Goal: Task Accomplishment & Management: Manage account settings

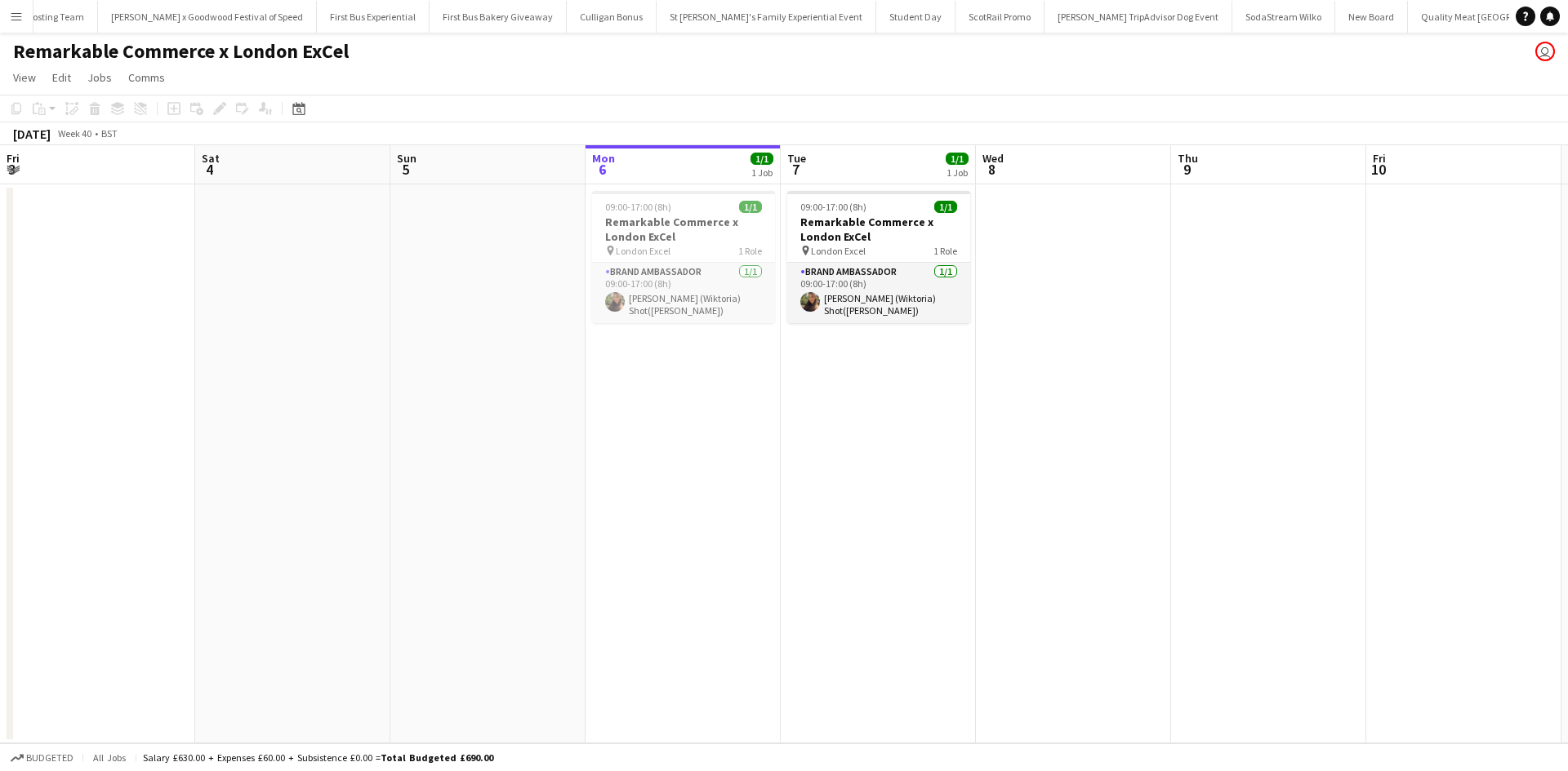
scroll to position [0, 390]
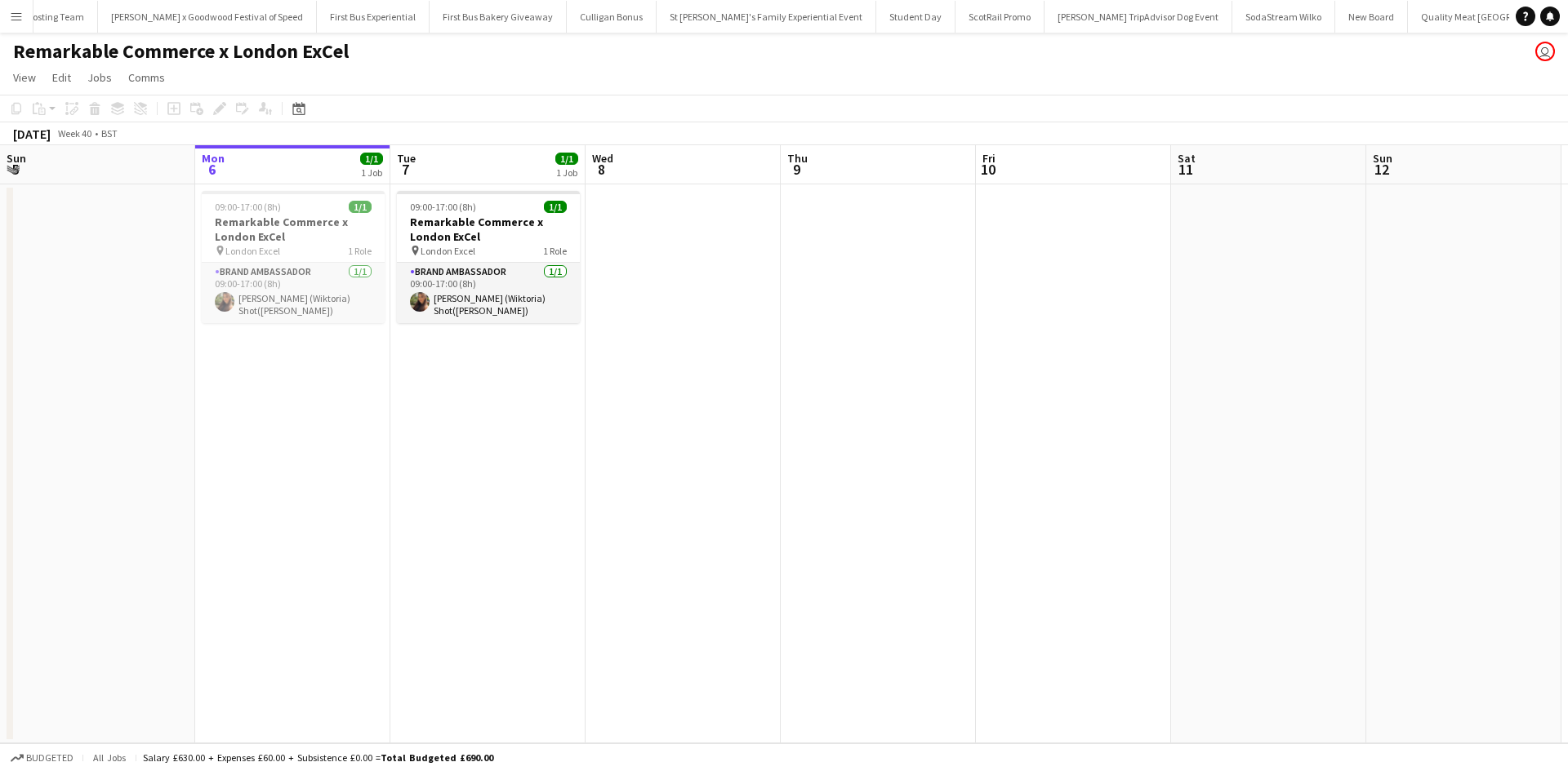
click at [18, 10] on app-icon "Menu" at bounding box center [17, 17] width 13 height 13
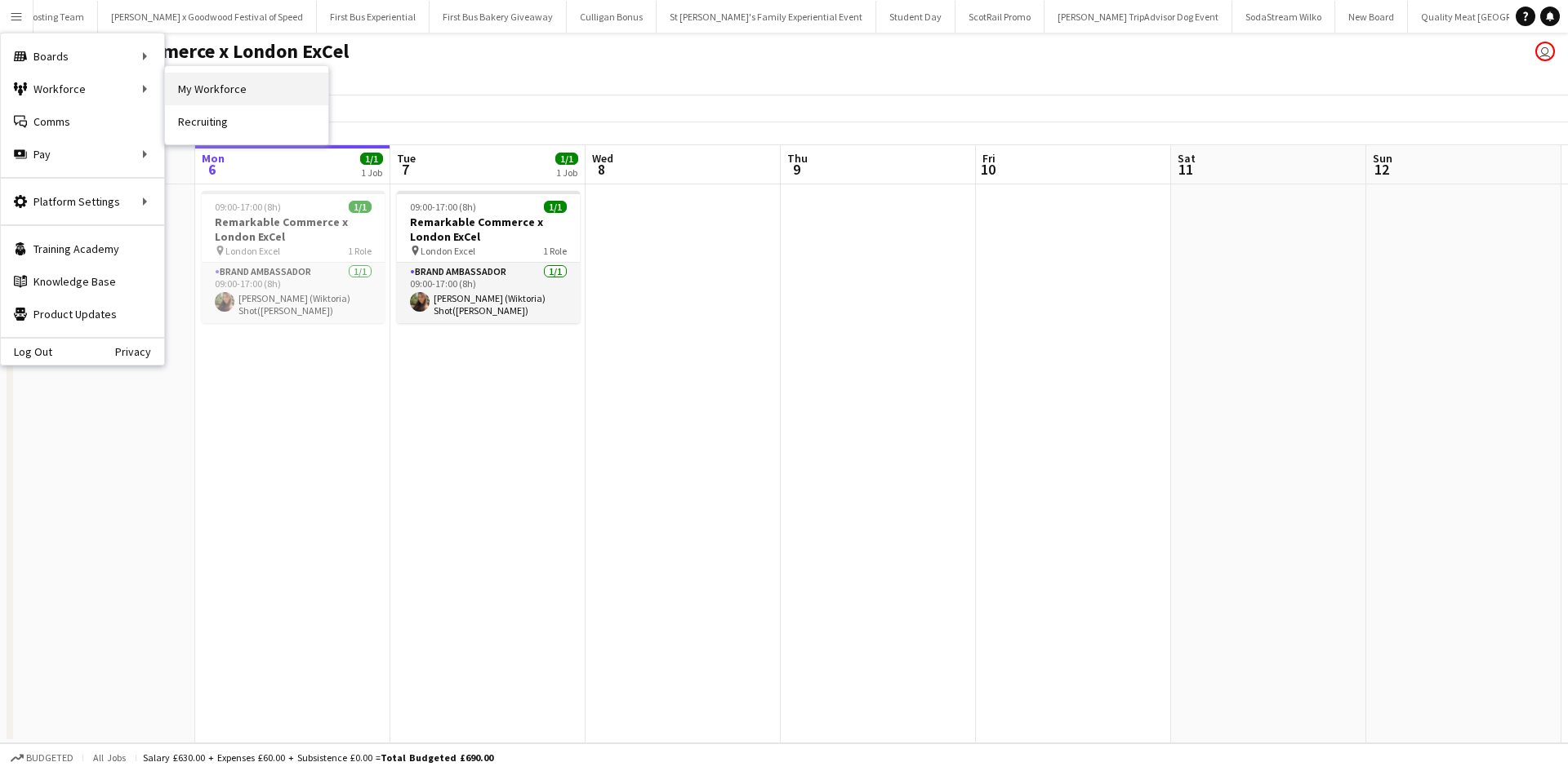
click at [166, 87] on link "My Workforce" at bounding box center [246, 88] width 163 height 33
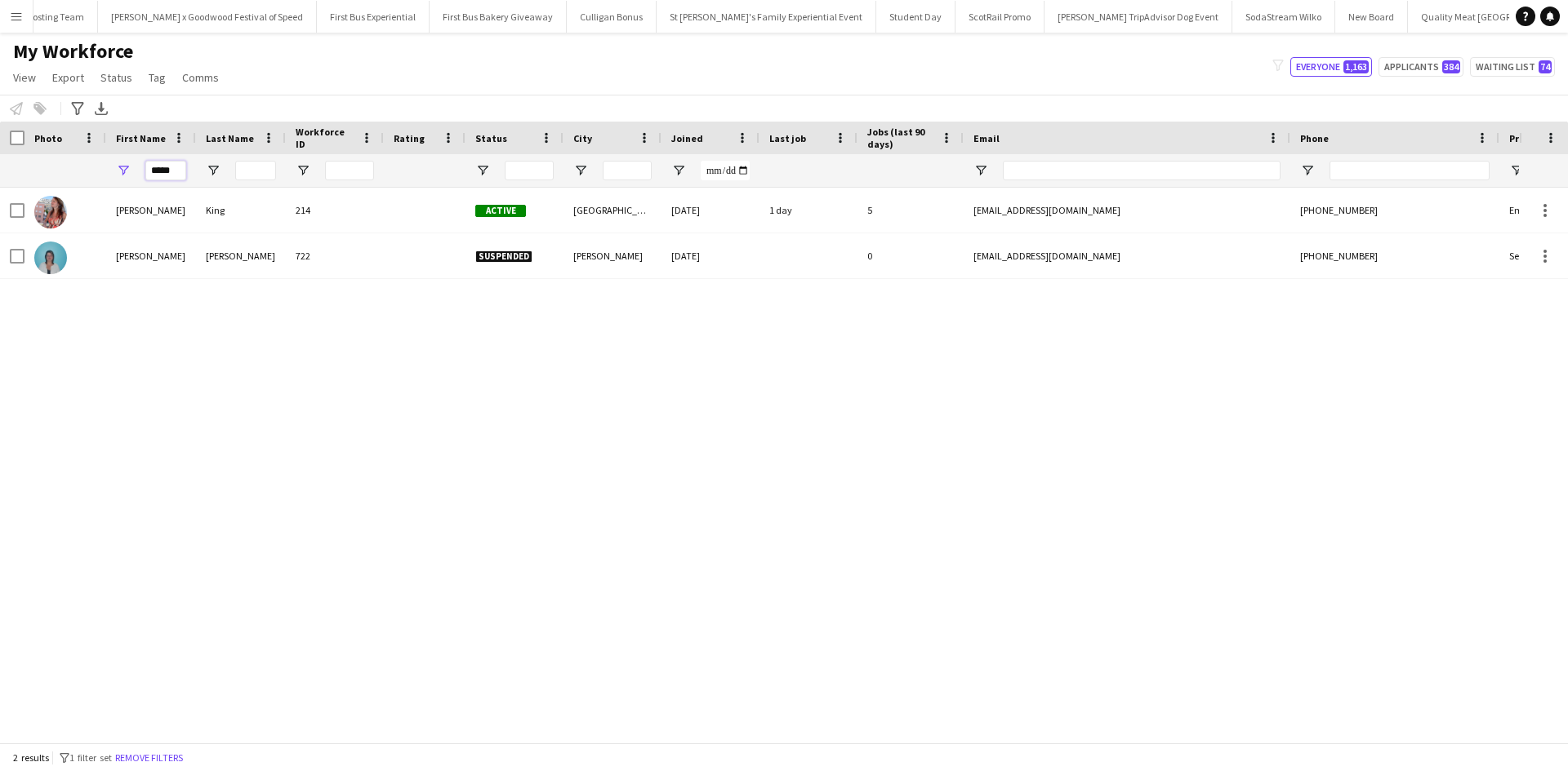
drag, startPoint x: 176, startPoint y: 169, endPoint x: 150, endPoint y: 169, distance: 26.0
click at [150, 169] on input "*****" at bounding box center [166, 170] width 41 height 19
type input "***"
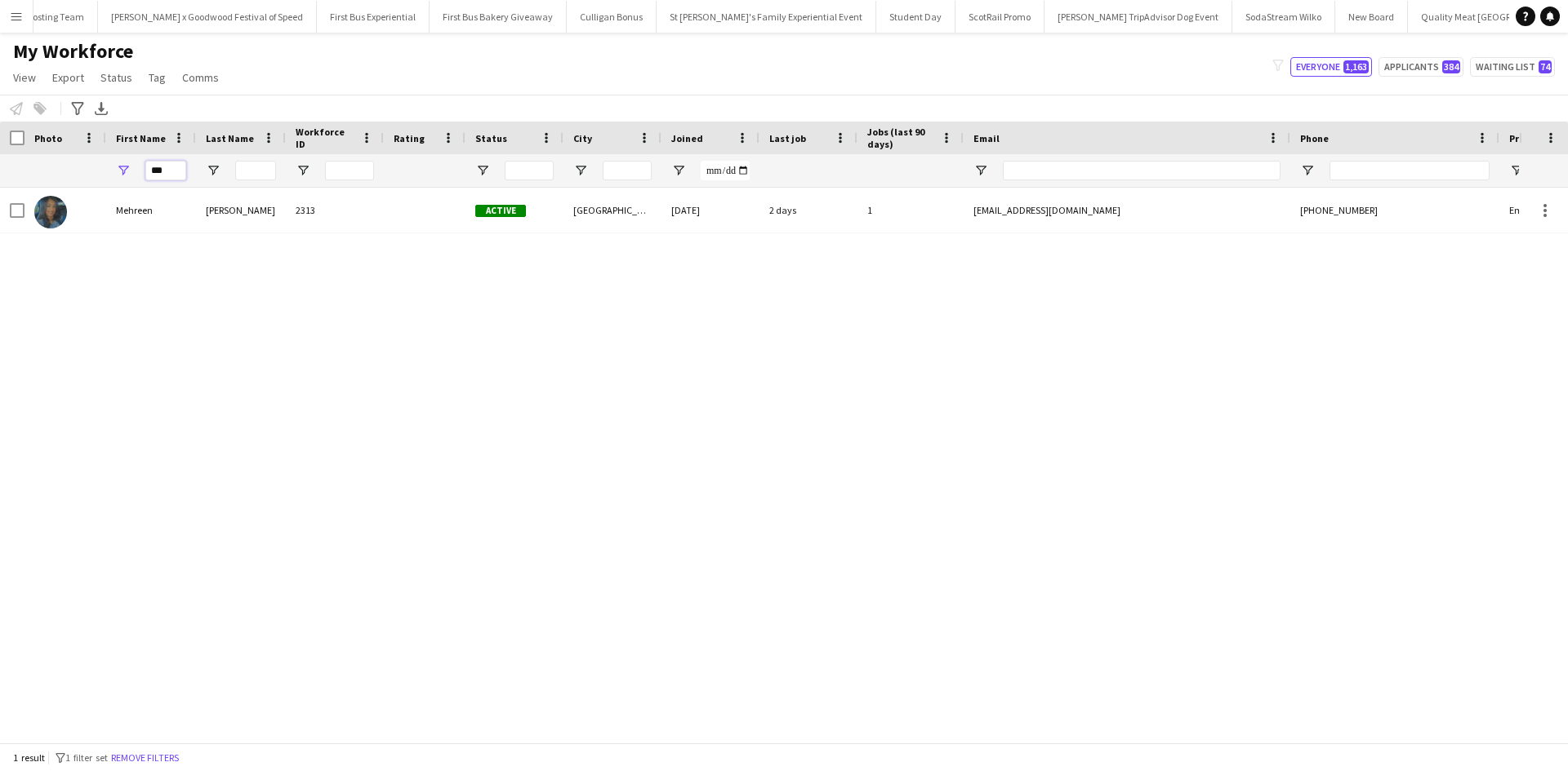
drag, startPoint x: 172, startPoint y: 170, endPoint x: 136, endPoint y: 170, distance: 36.0
click at [139, 170] on div "***" at bounding box center [150, 170] width 90 height 33
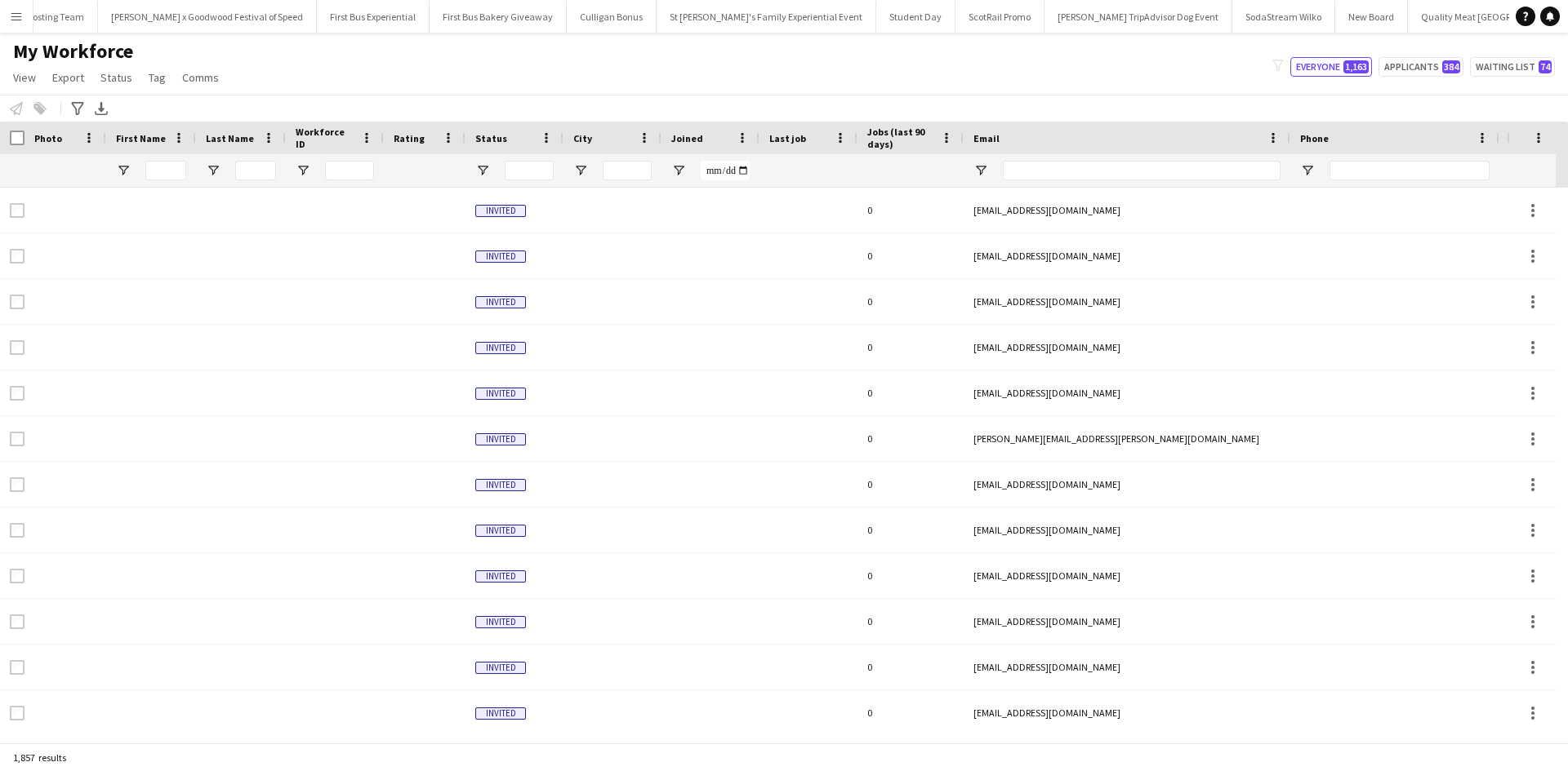
click at [13, 19] on app-icon "Menu" at bounding box center [17, 17] width 13 height 13
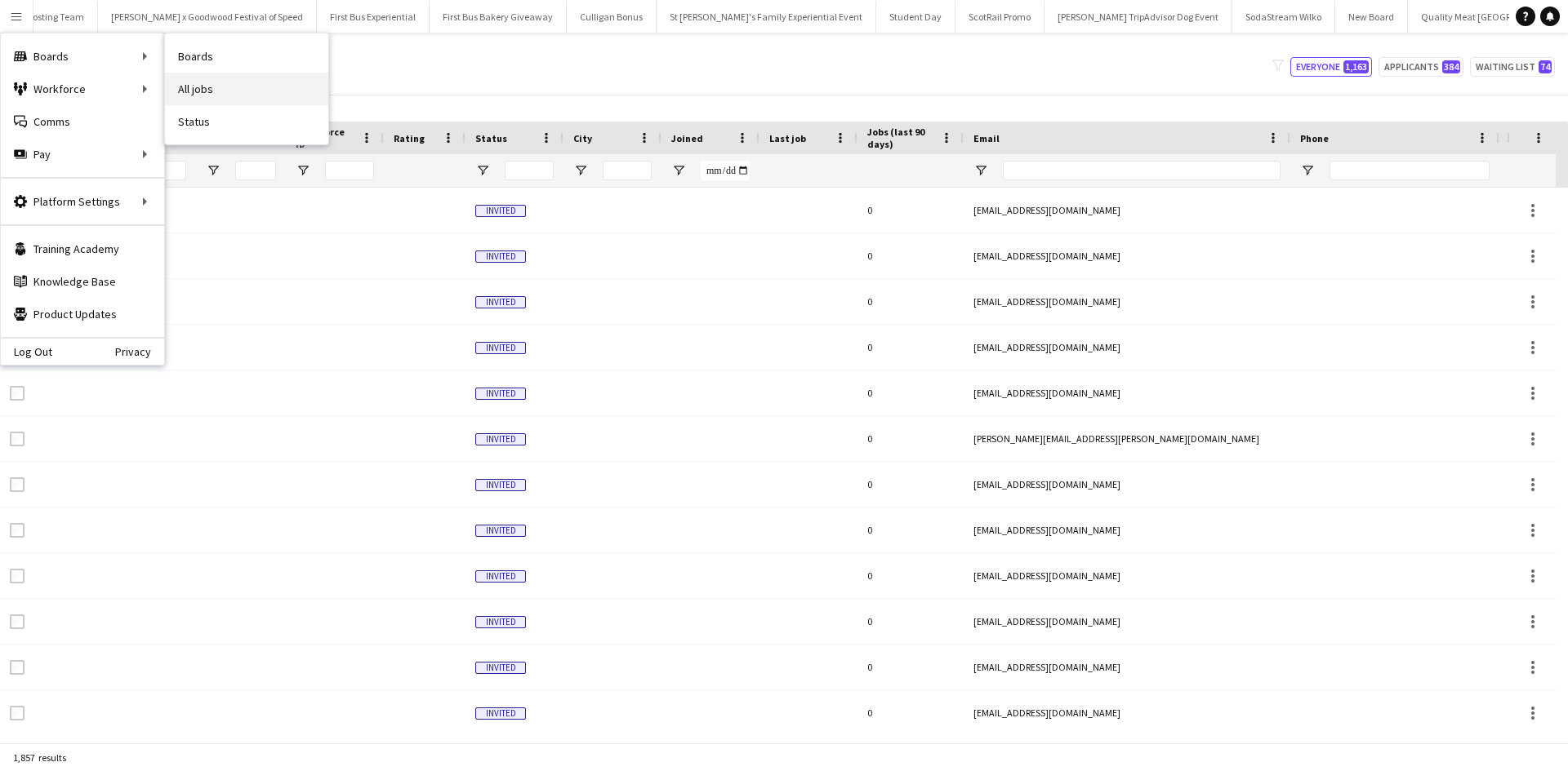
click at [209, 82] on link "All jobs" at bounding box center [246, 88] width 163 height 33
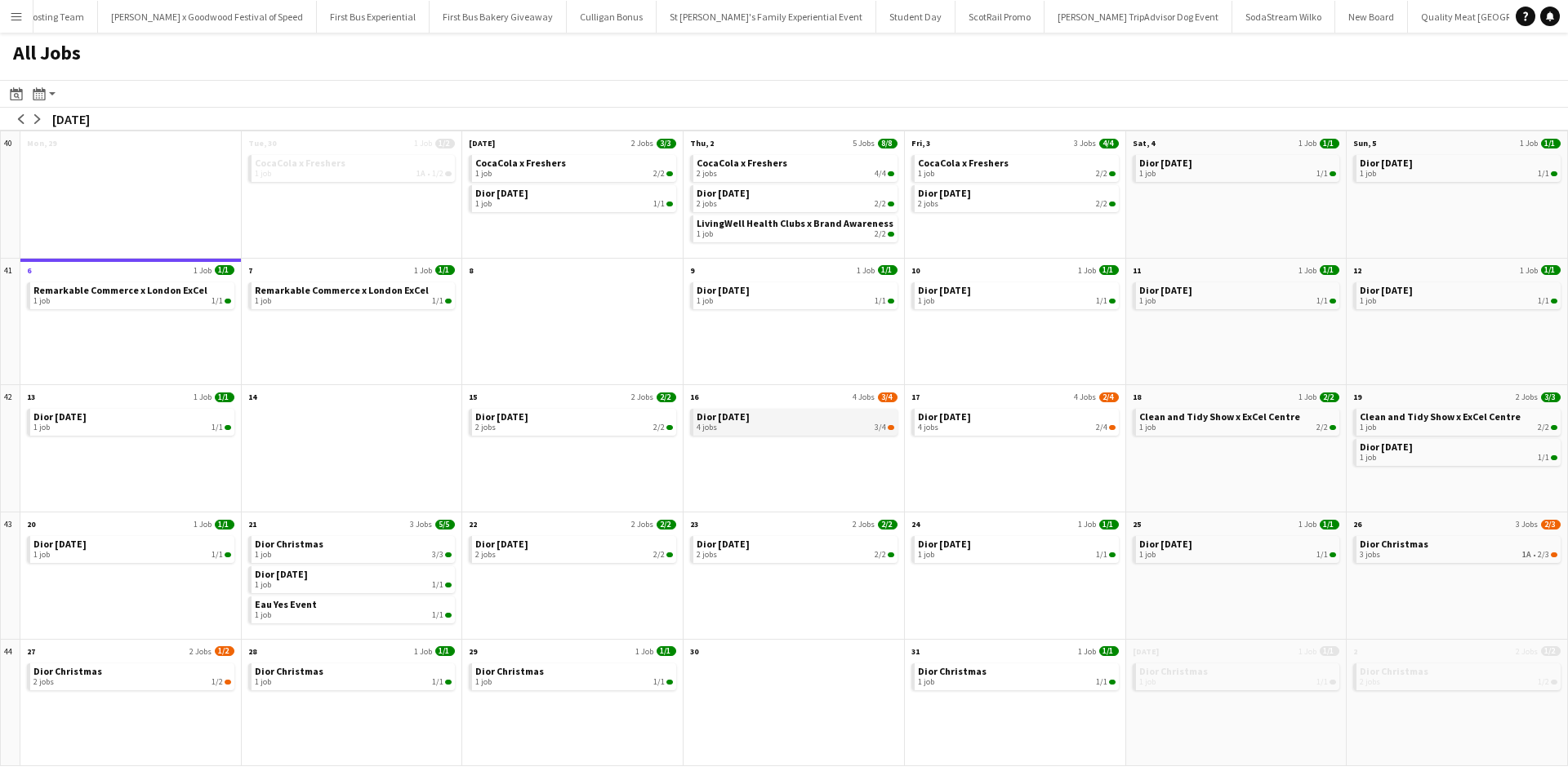
click at [786, 423] on div "4 jobs 3/4" at bounding box center [795, 427] width 197 height 10
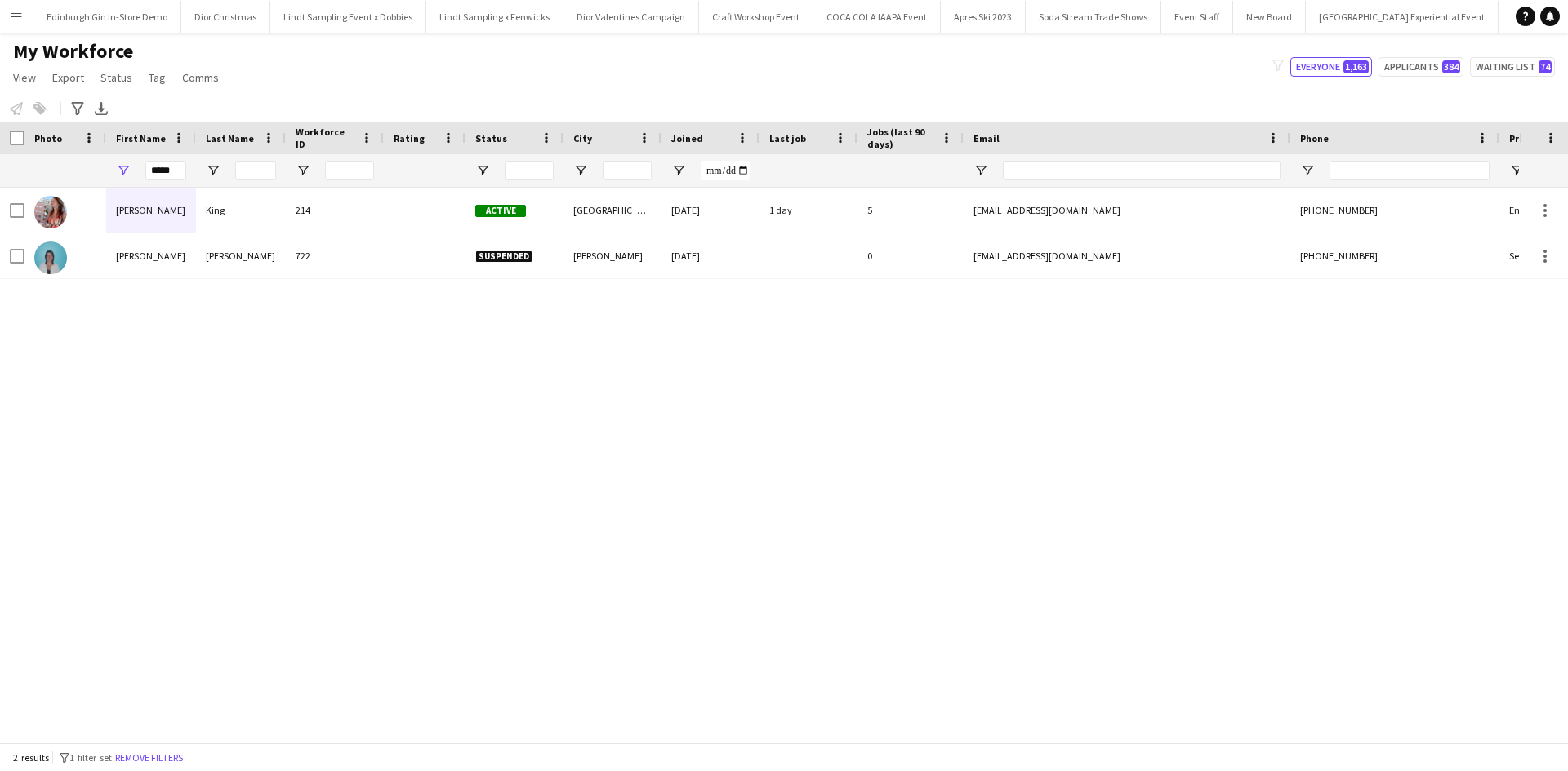
scroll to position [0, 18082]
click at [8, 8] on button "Menu" at bounding box center [16, 16] width 33 height 33
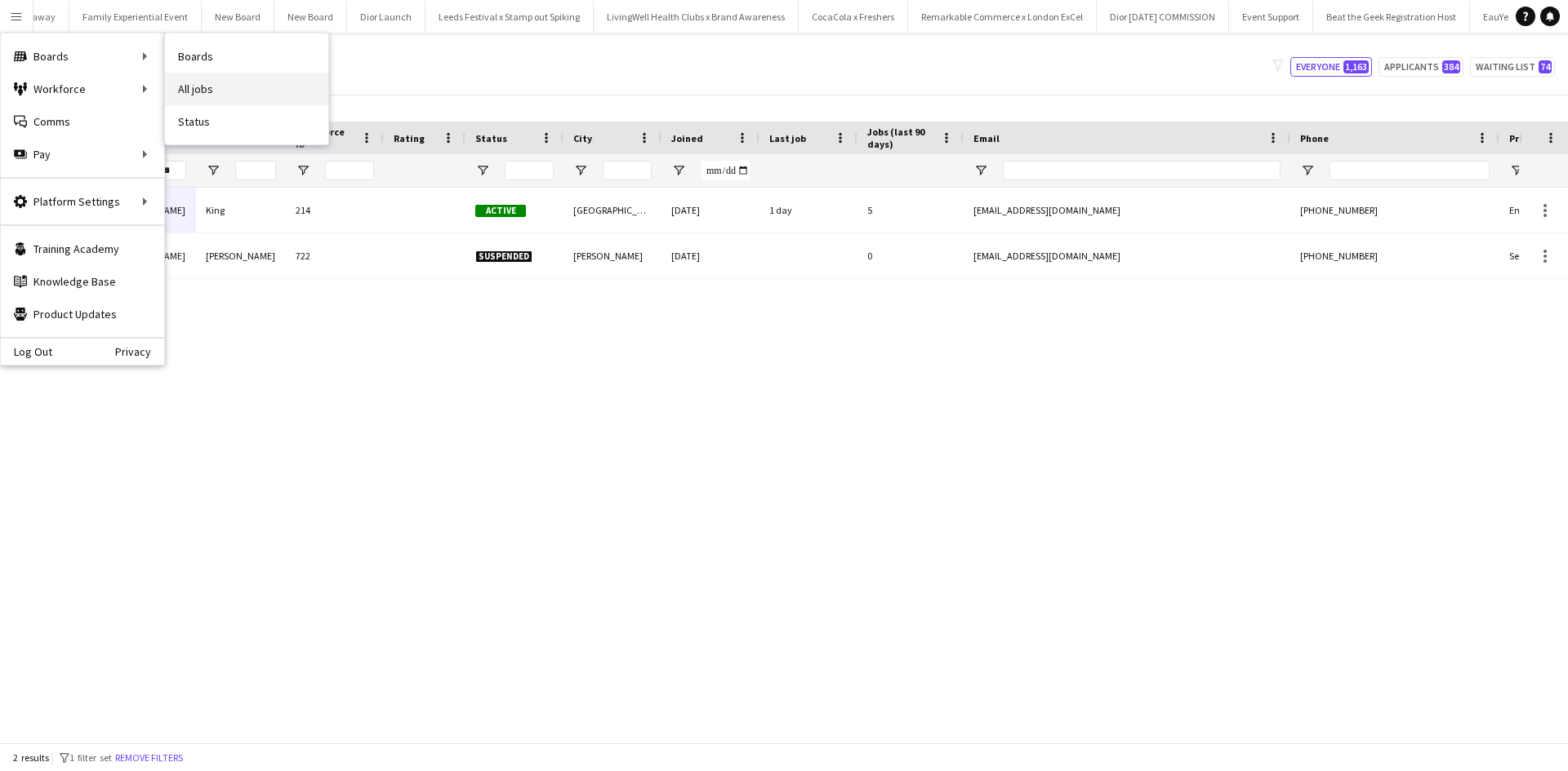
click at [201, 82] on link "All jobs" at bounding box center [246, 88] width 163 height 33
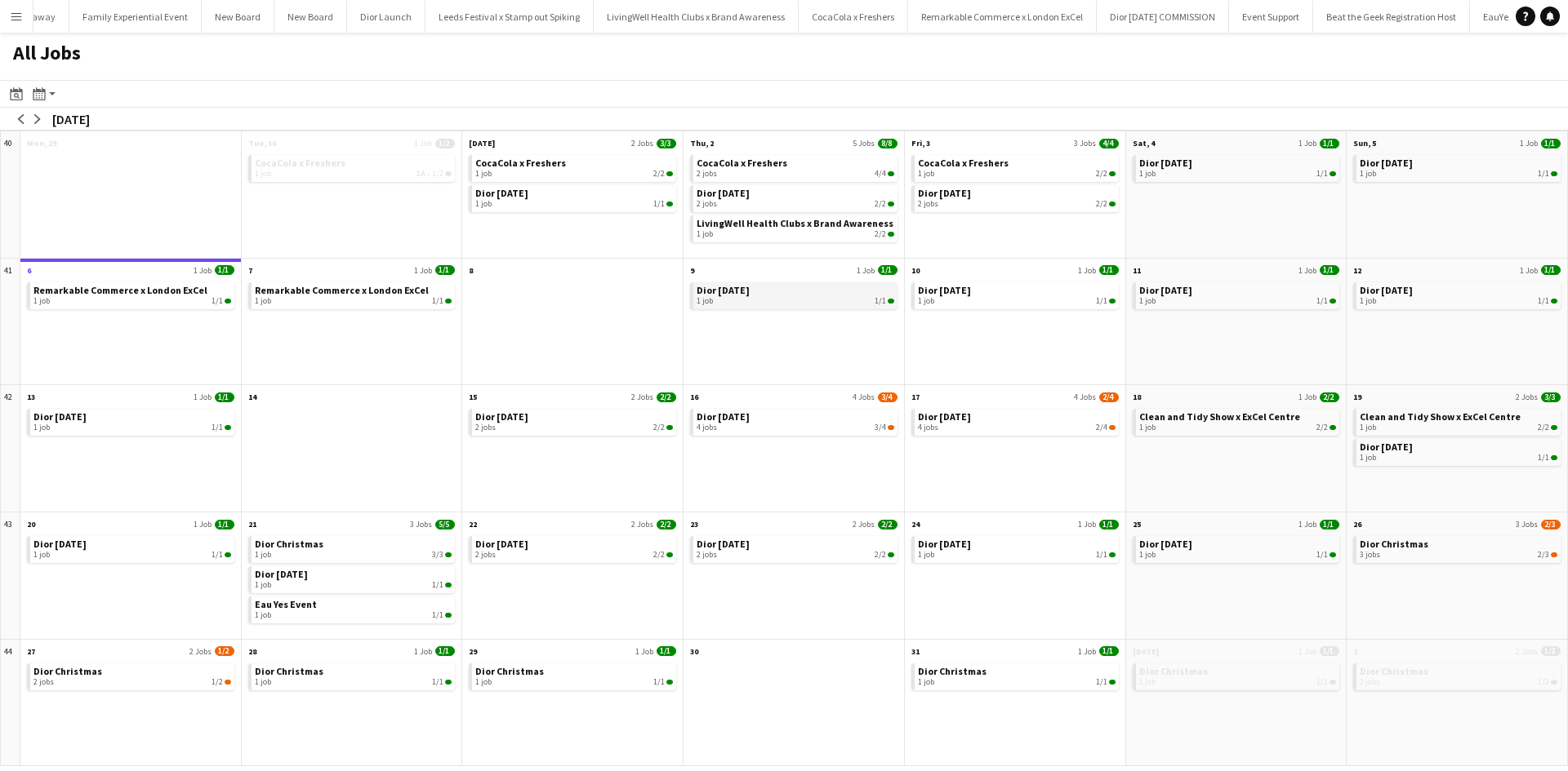
click at [757, 302] on div "1 job 1/1" at bounding box center [795, 302] width 197 height 10
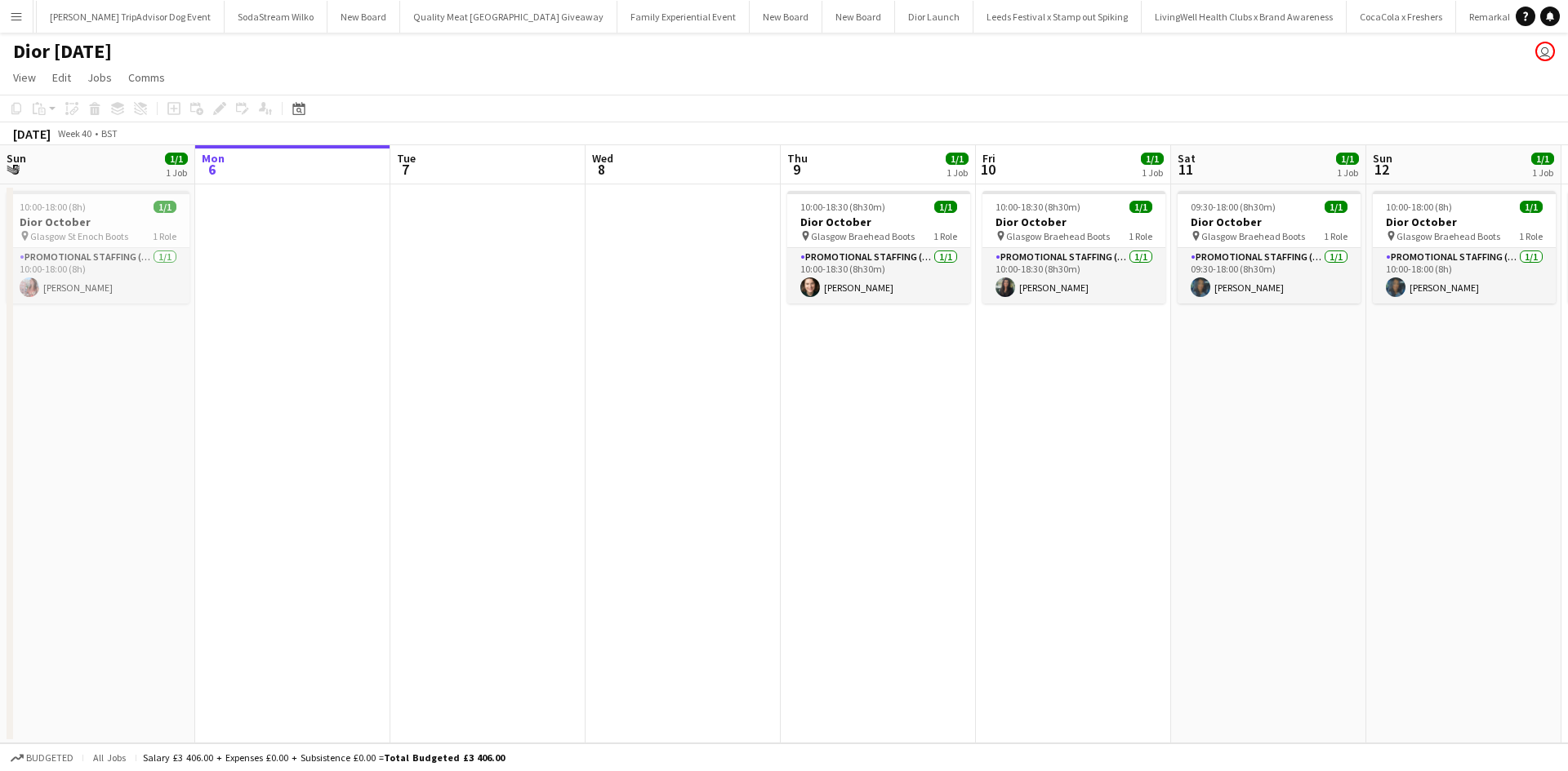
scroll to position [0, 17540]
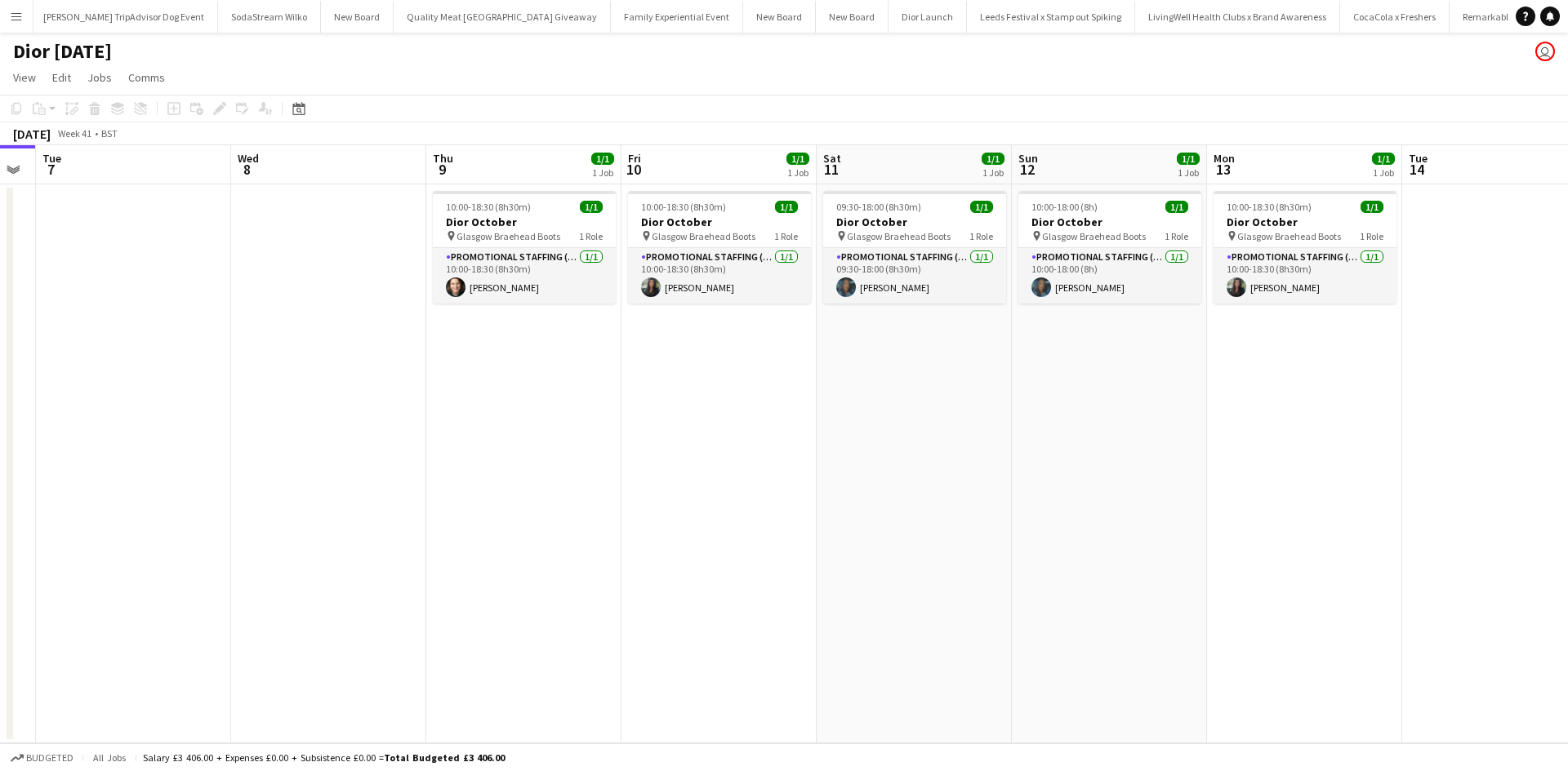
drag, startPoint x: 1042, startPoint y: 434, endPoint x: 687, endPoint y: 426, distance: 355.1
click at [687, 426] on app-calendar-viewport "Fri 3 2/2 2 Jobs Sat 4 1/1 1 Job Sun 5 1/1 1 Job Mon 6 Tue 7 Wed 8 Thu 9 1/1 1 …" at bounding box center [784, 444] width 1568 height 598
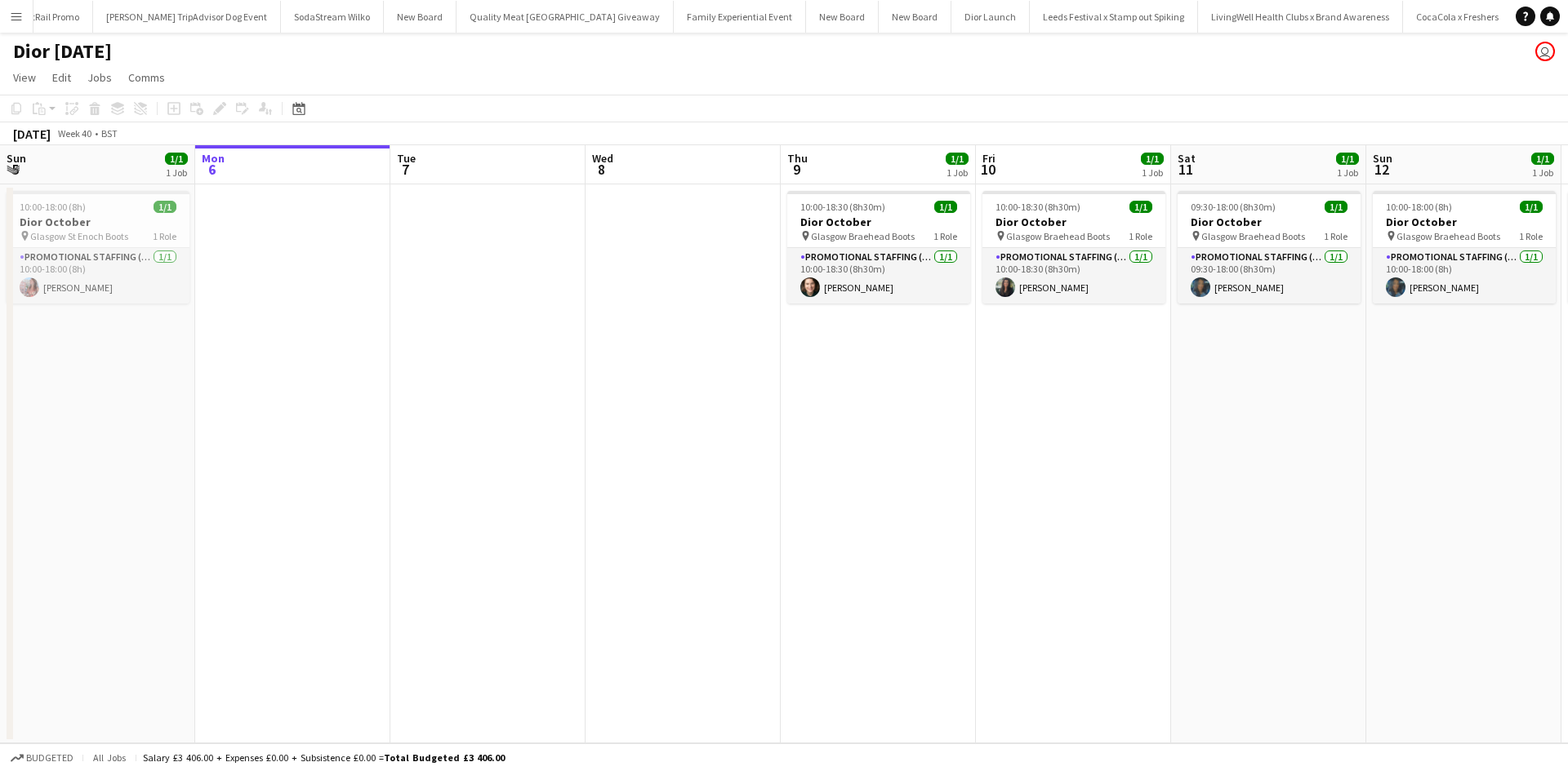
scroll to position [0, 17540]
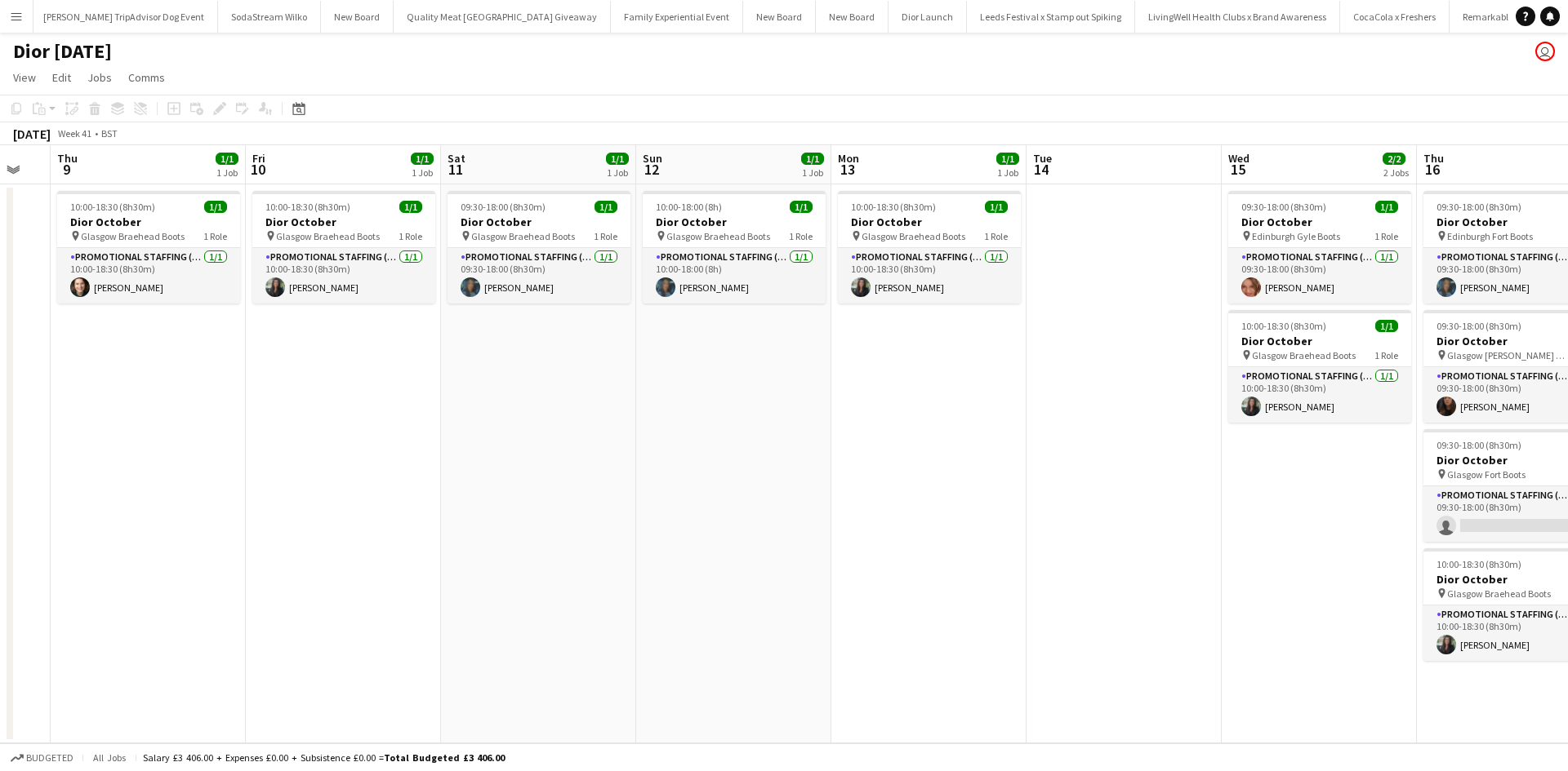
drag, startPoint x: 1272, startPoint y: 481, endPoint x: 545, endPoint y: 422, distance: 729.4
click at [554, 422] on app-calendar-viewport "Sun 5 1/1 1 Job Mon 6 Tue 7 Wed 8 Thu 9 1/1 1 Job Fri 10 1/1 1 Job Sat 11 1/1 1…" at bounding box center [784, 444] width 1568 height 598
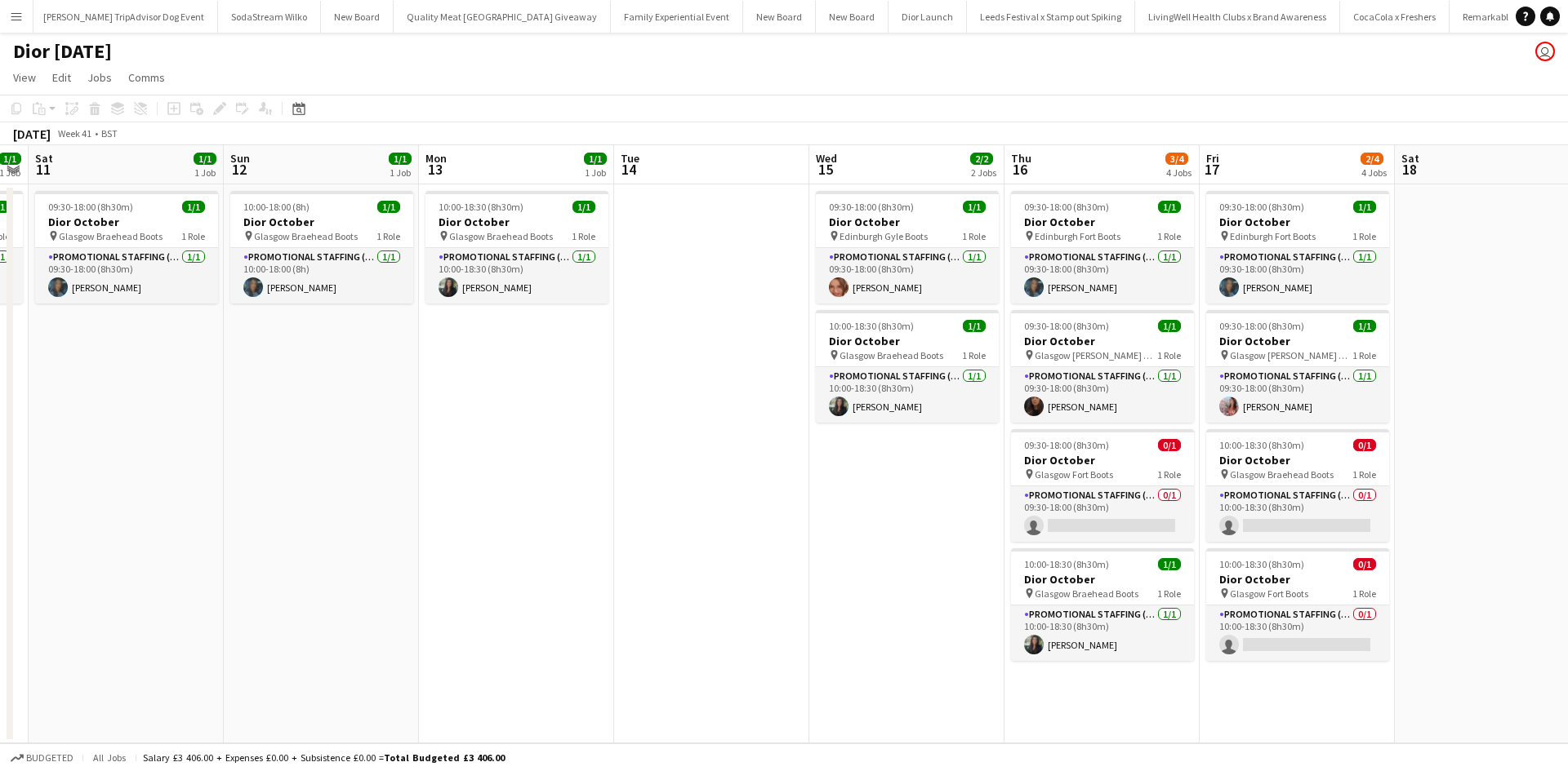
drag, startPoint x: 1102, startPoint y: 512, endPoint x: 703, endPoint y: 483, distance: 400.1
click at [706, 483] on app-calendar-viewport "Tue 7 Wed 8 Thu 9 1/1 1 Job Fri 10 1/1 1 Job Sat 11 1/1 1 Job Sun 12 1/1 1 Job …" at bounding box center [784, 444] width 1568 height 598
click at [22, 19] on app-icon "Menu" at bounding box center [17, 17] width 13 height 13
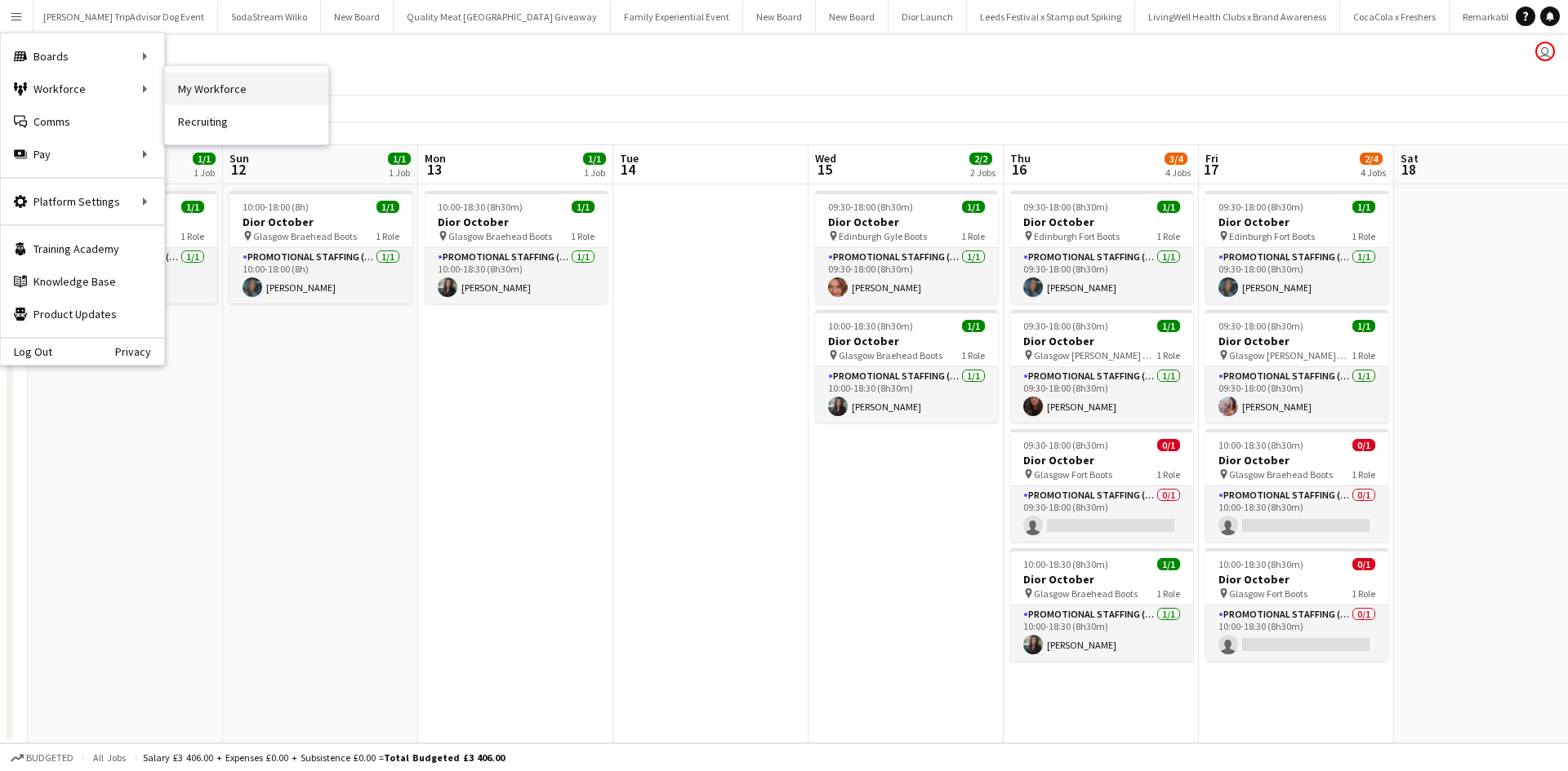
click at [211, 98] on link "My Workforce" at bounding box center [246, 88] width 163 height 33
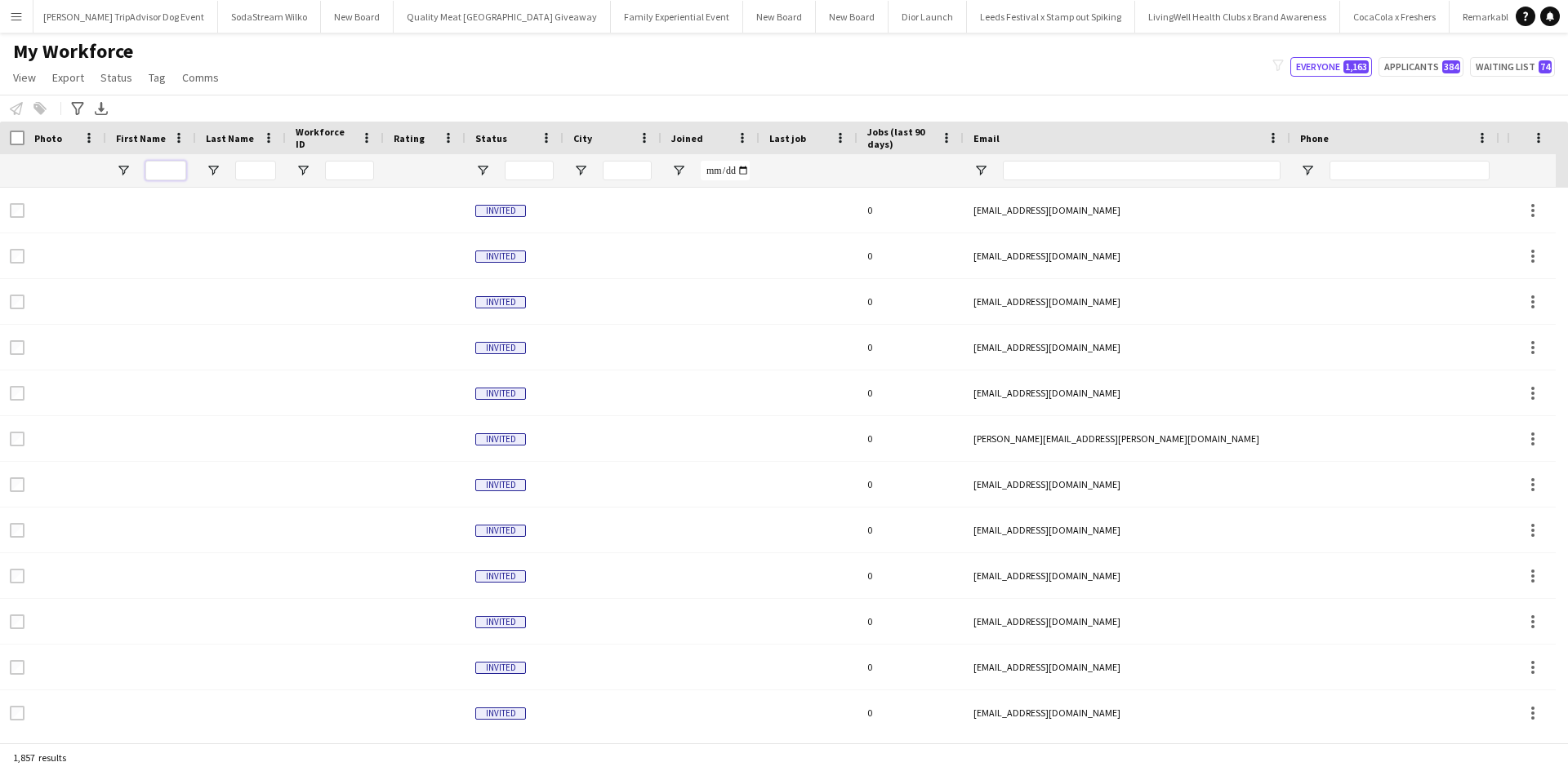
click at [160, 167] on input "First Name Filter Input" at bounding box center [166, 170] width 41 height 19
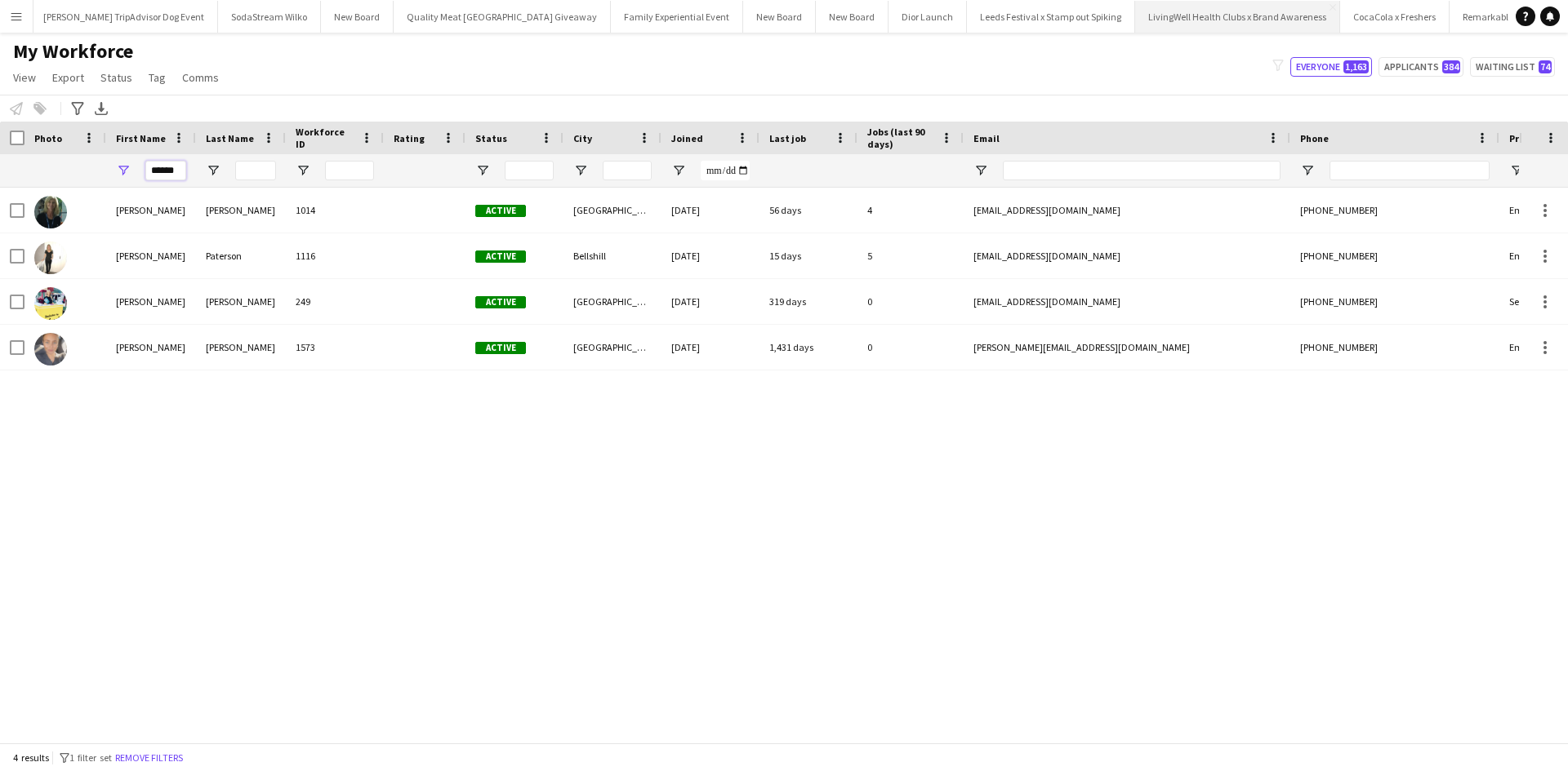
type input "******"
